Goal: Transaction & Acquisition: Book appointment/travel/reservation

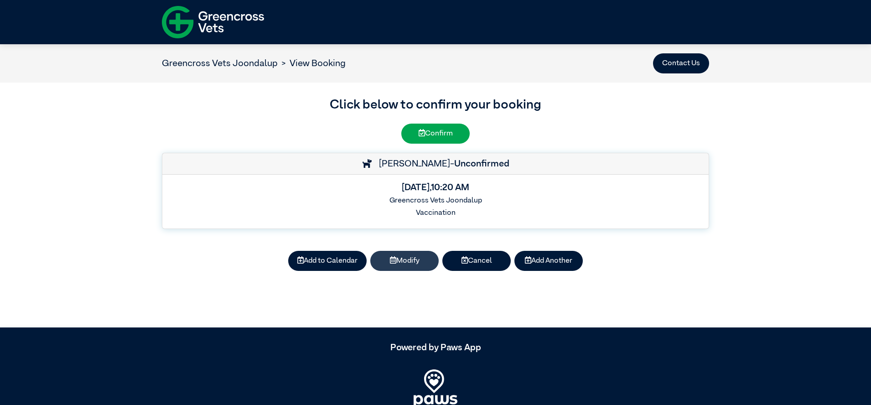
click at [416, 261] on button "Modify" at bounding box center [404, 261] width 68 height 20
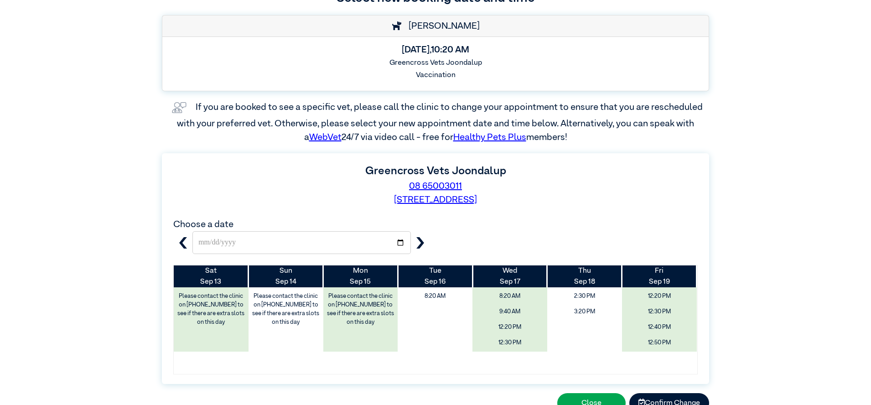
scroll to position [106, 0]
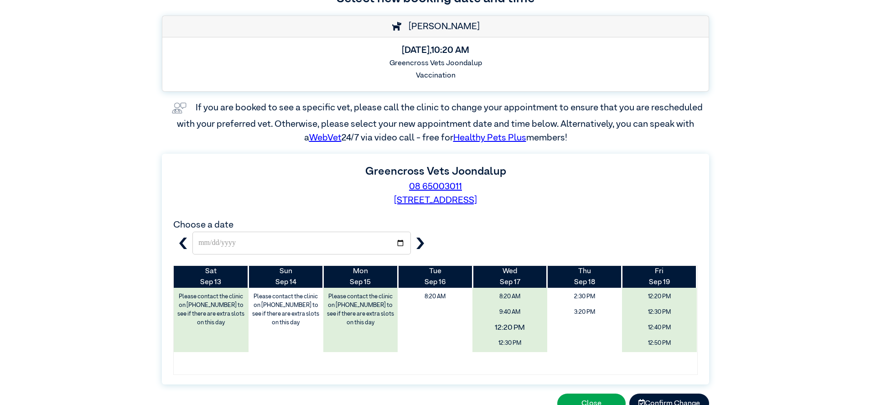
click at [509, 327] on span "12:20 PM" at bounding box center [510, 327] width 89 height 17
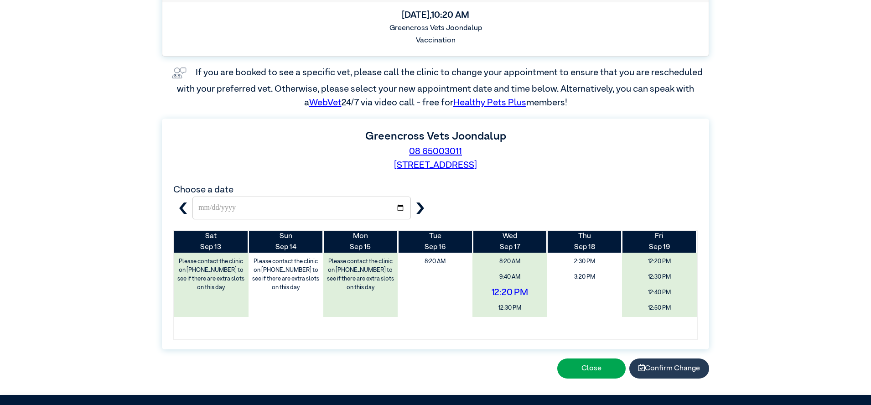
click at [665, 368] on button "Confirm Change" at bounding box center [670, 369] width 80 height 20
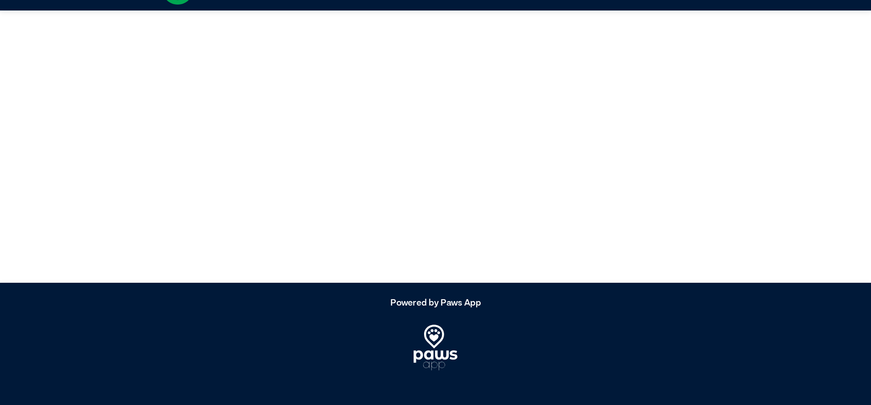
scroll to position [45, 0]
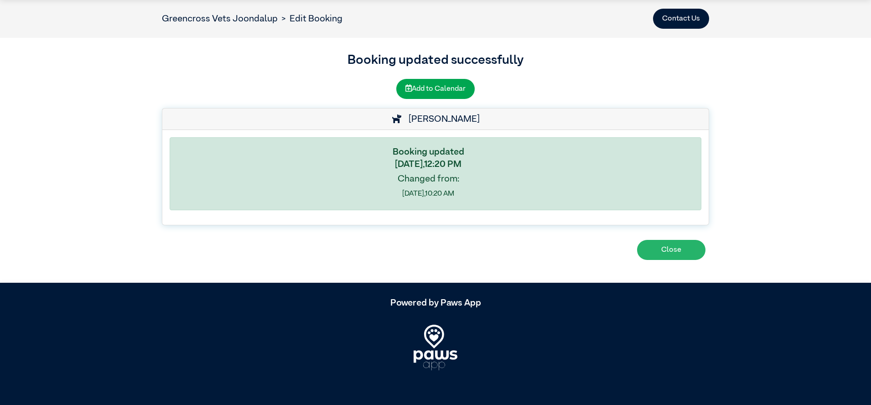
click at [667, 252] on button "Close" at bounding box center [671, 250] width 68 height 20
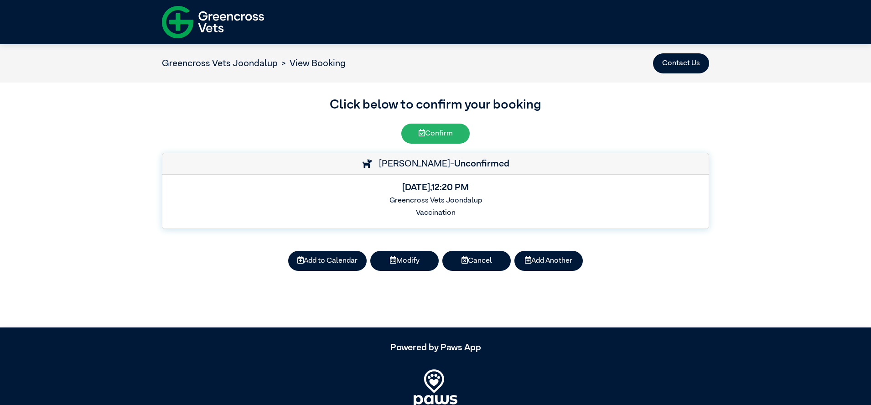
click at [449, 130] on button "Confirm" at bounding box center [436, 134] width 68 height 20
